Goal: Information Seeking & Learning: Learn about a topic

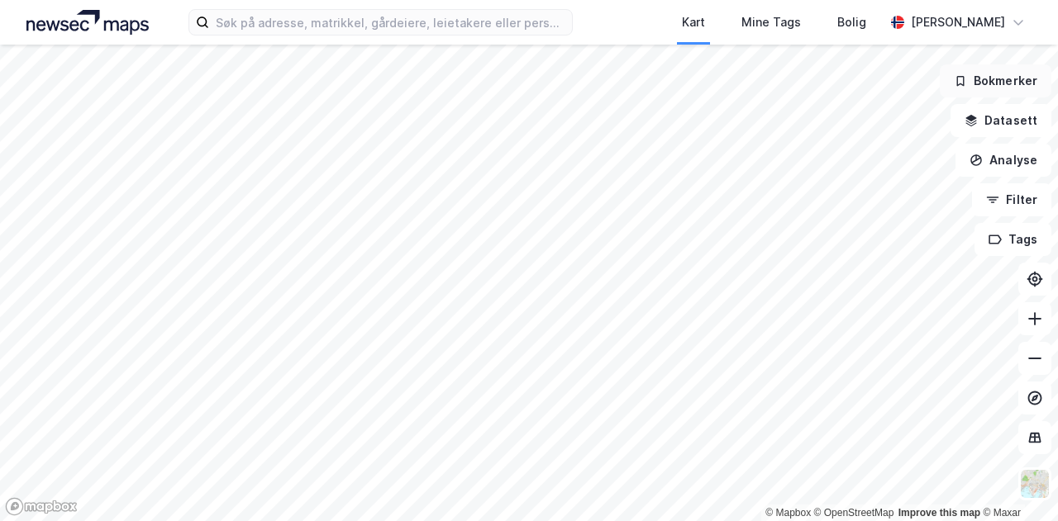
click at [1004, 80] on button "Bokmerker" at bounding box center [995, 80] width 112 height 33
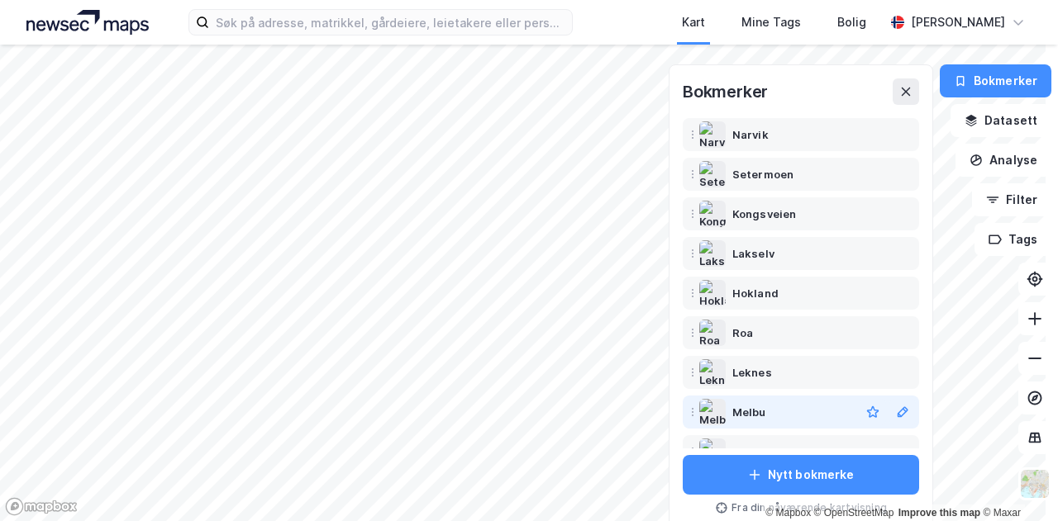
click at [751, 410] on div "Melbu" at bounding box center [749, 412] width 34 height 20
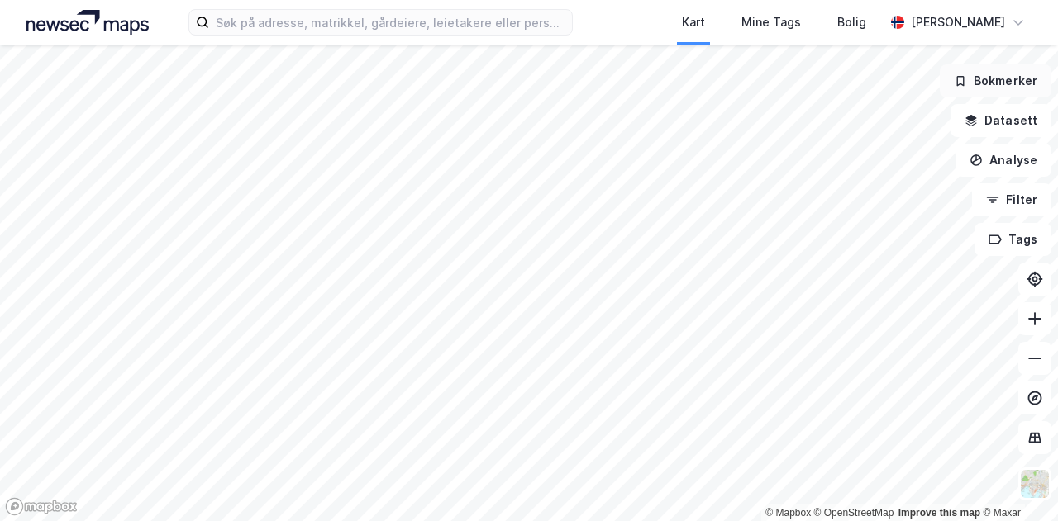
click at [1008, 77] on button "Bokmerker" at bounding box center [995, 80] width 112 height 33
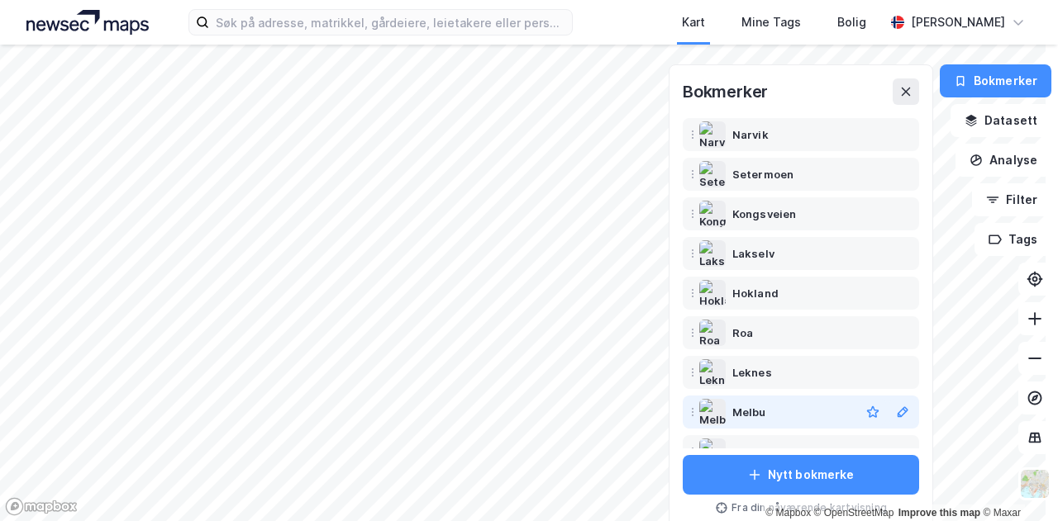
click at [737, 407] on div "Melbu" at bounding box center [749, 412] width 34 height 20
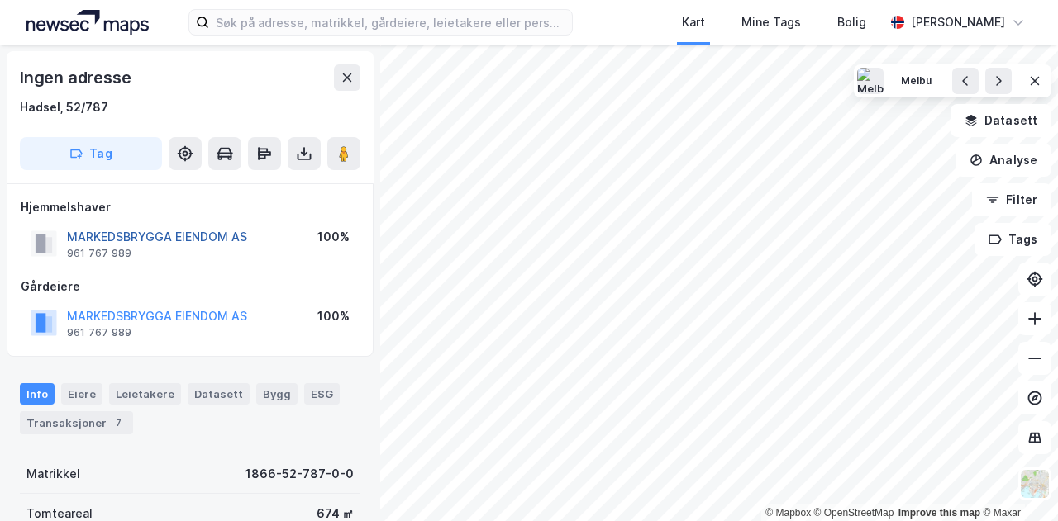
click at [0, 0] on button "MARKEDSBRYGGA EIENDOM AS" at bounding box center [0, 0] width 0 height 0
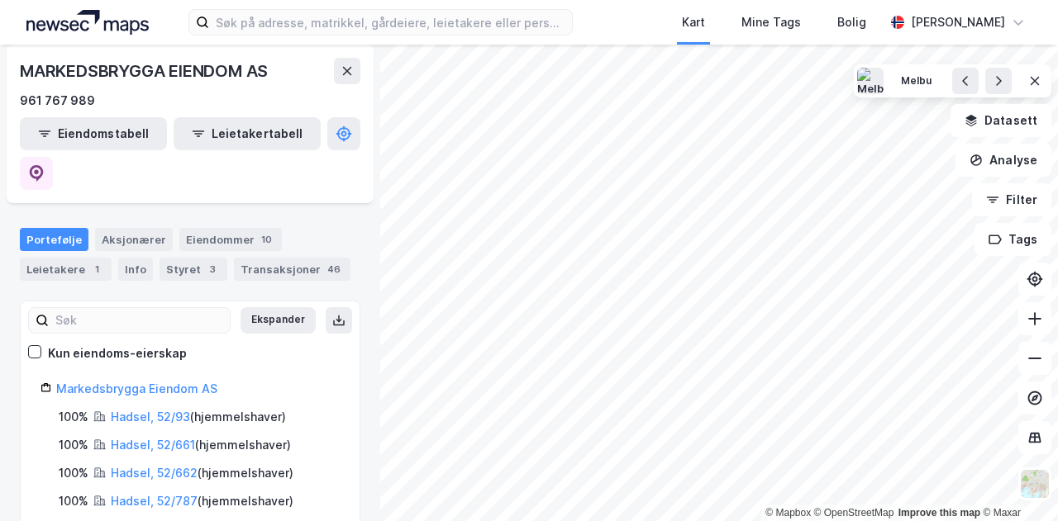
scroll to position [150, 0]
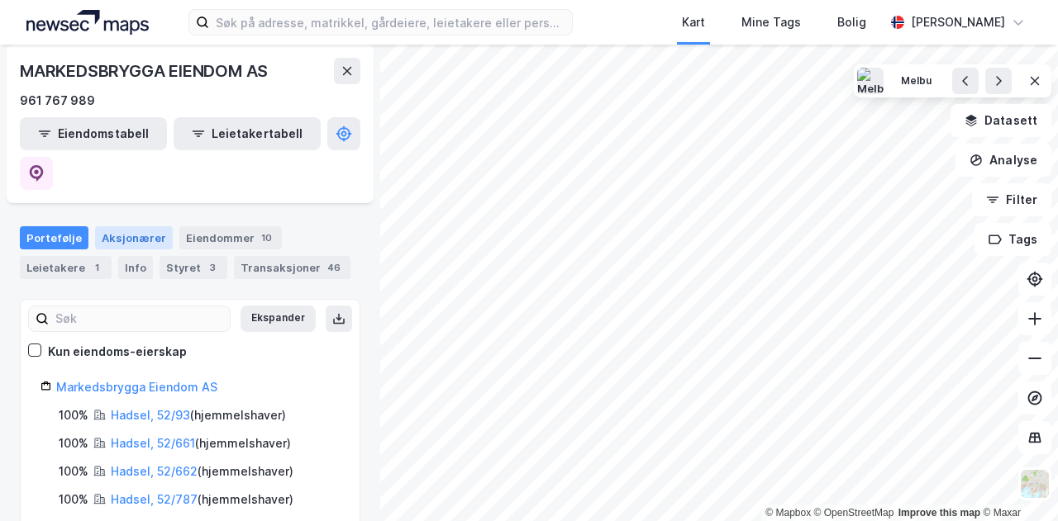
click at [131, 226] on div "Aksjonærer" at bounding box center [134, 237] width 78 height 23
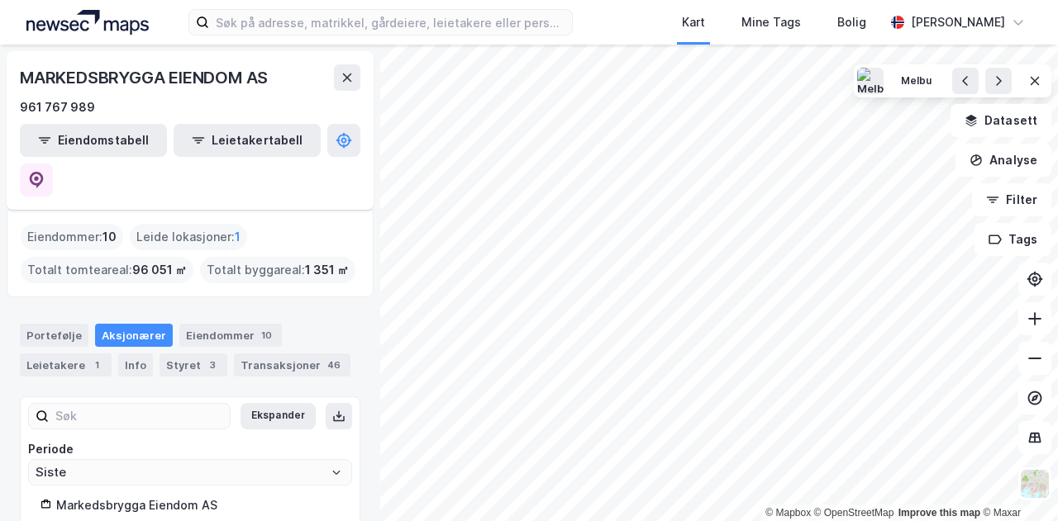
scroll to position [74, 0]
